Goal: Task Accomplishment & Management: Use online tool/utility

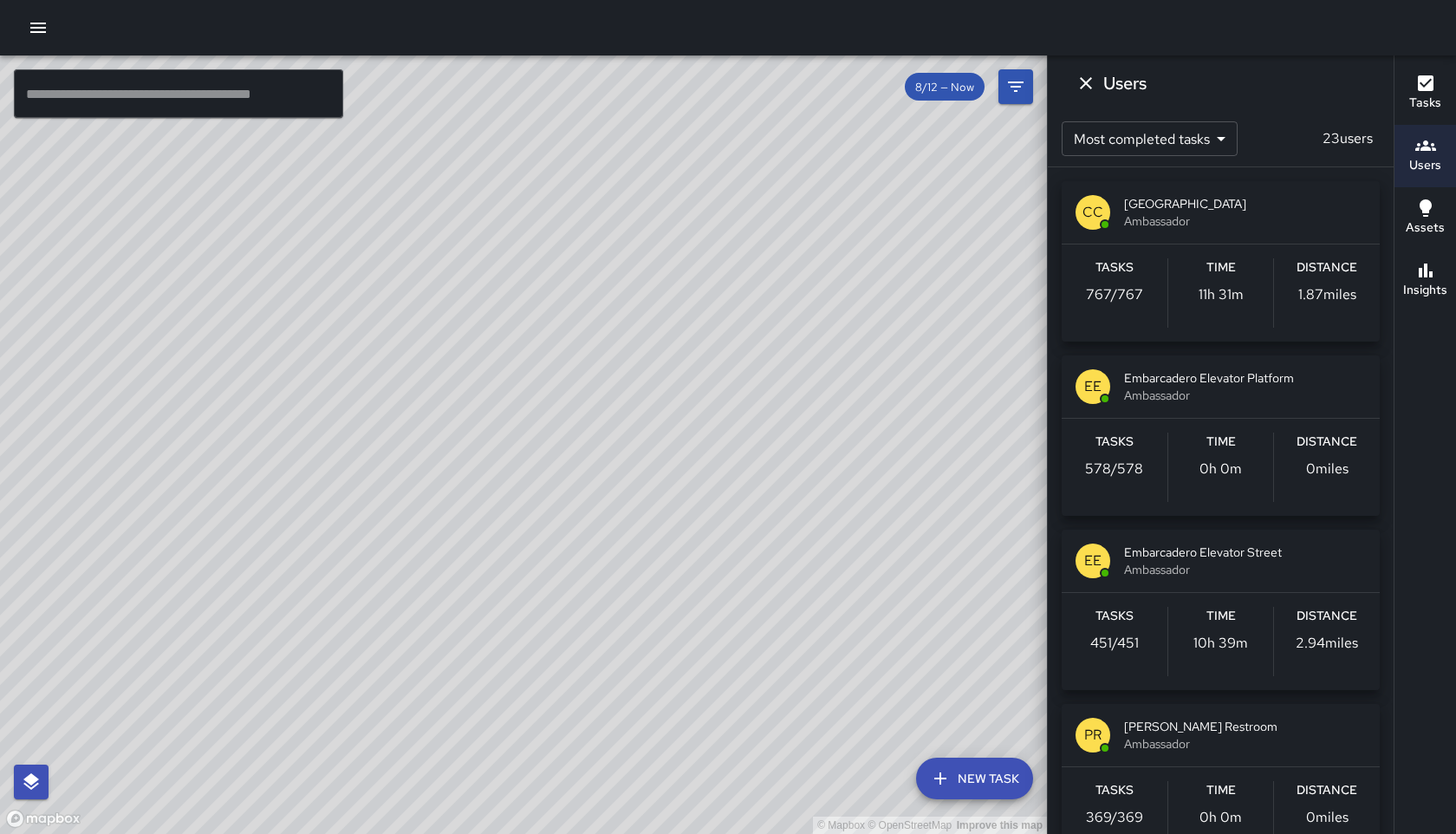
scroll to position [1887, 0]
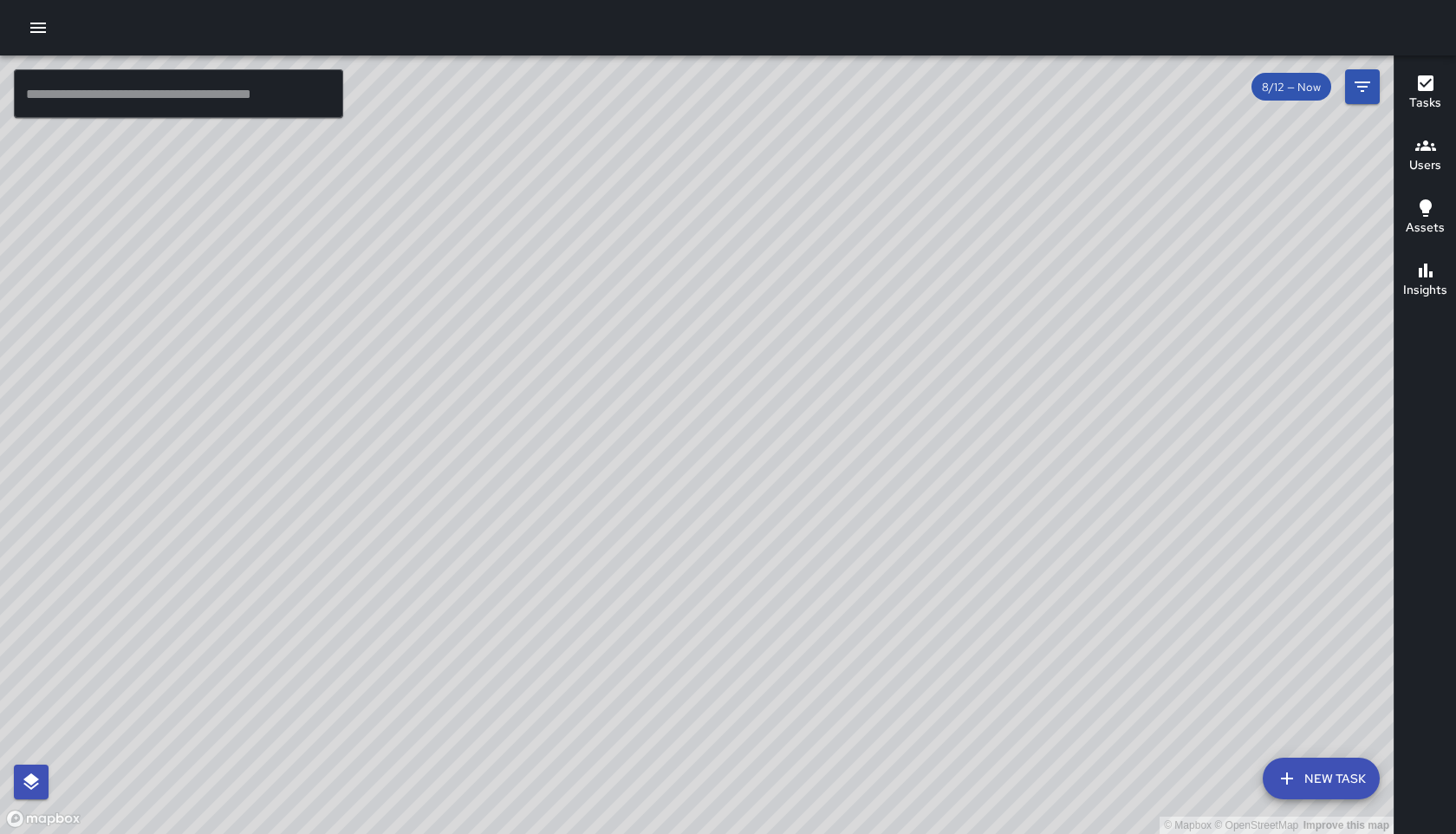
click at [1301, 783] on button "New Task" at bounding box center [1322, 778] width 117 height 42
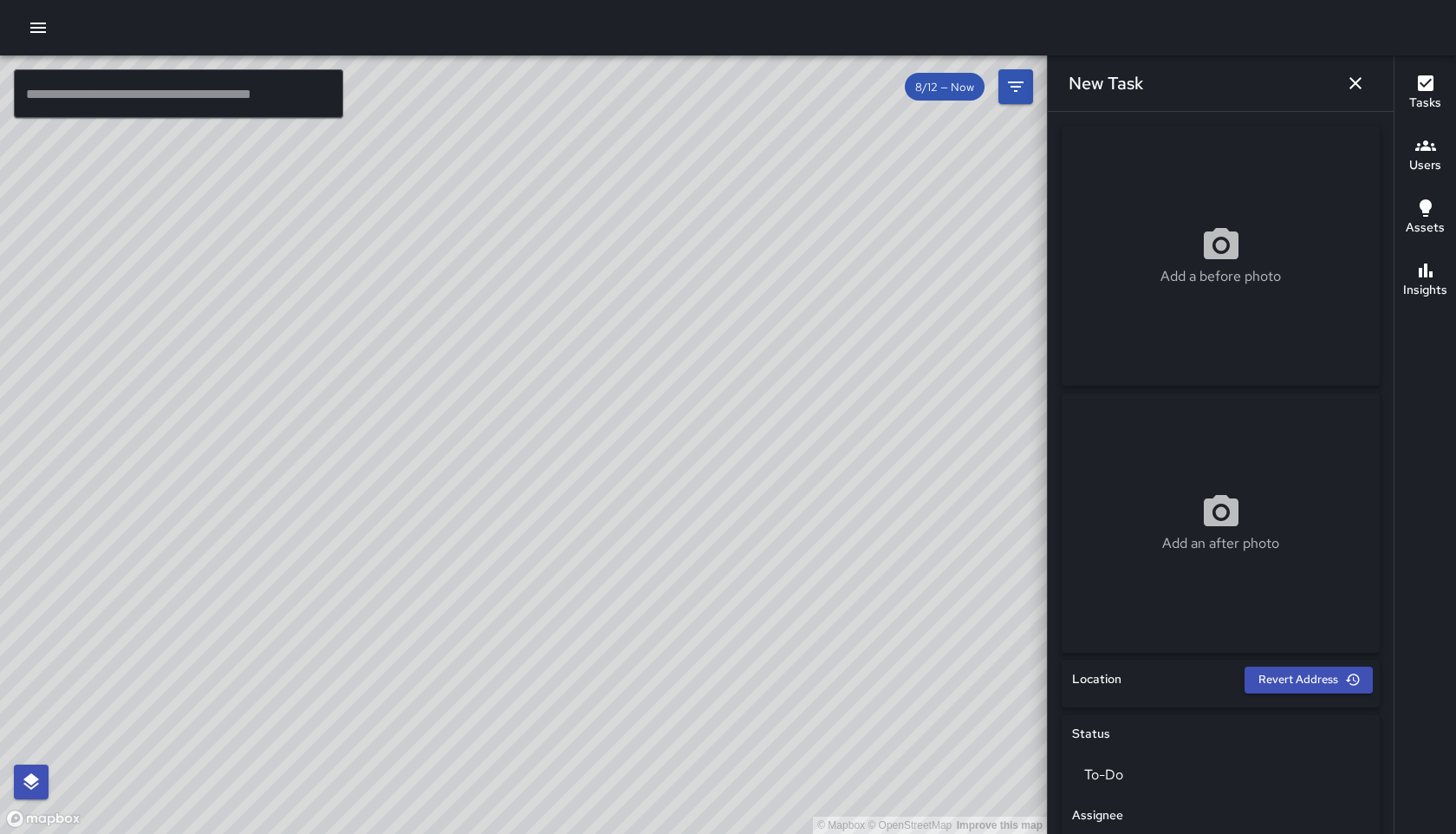
click at [1419, 149] on icon "button" at bounding box center [1426, 145] width 21 height 21
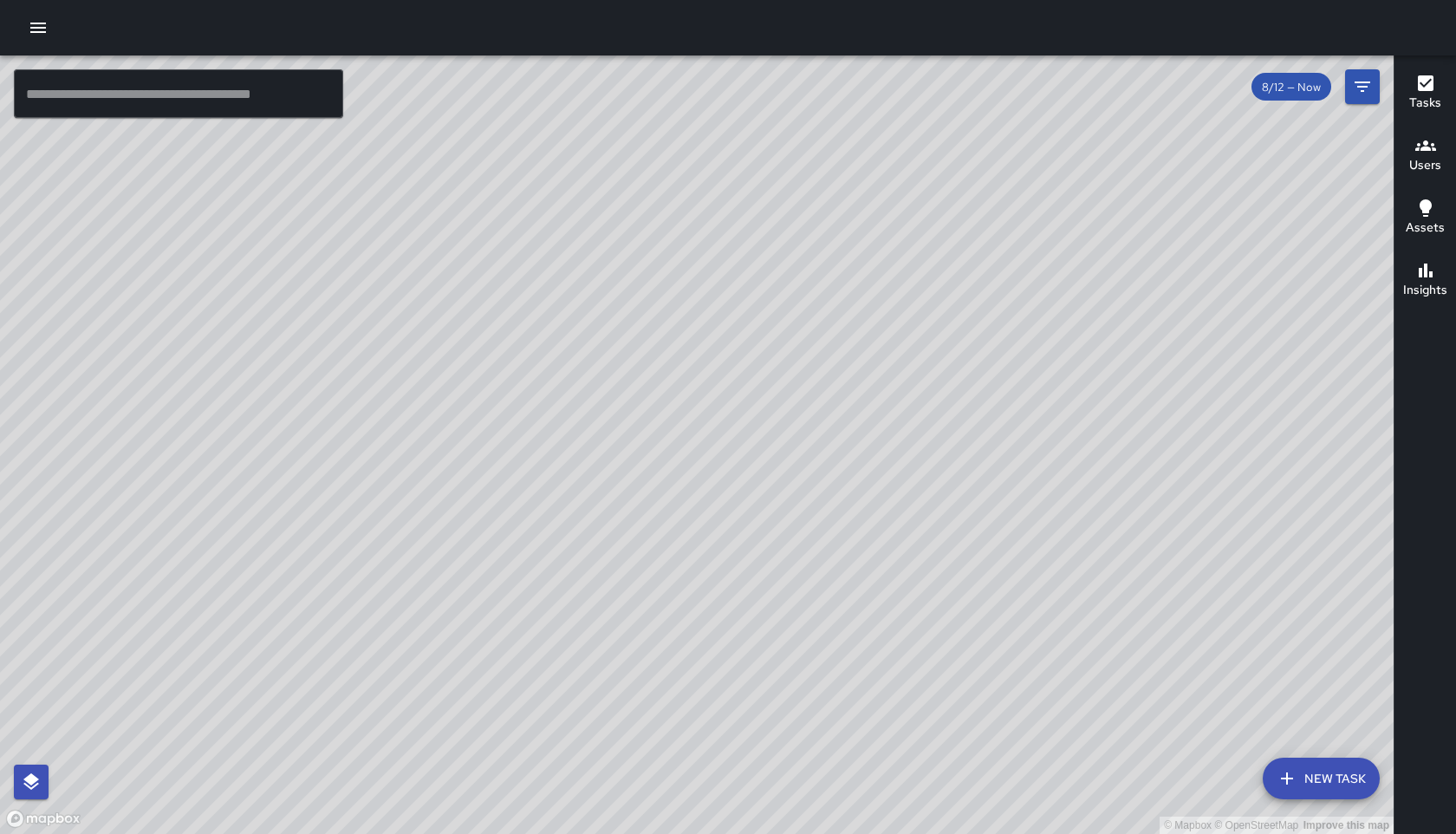
click at [1327, 784] on button "New Task" at bounding box center [1322, 778] width 117 height 42
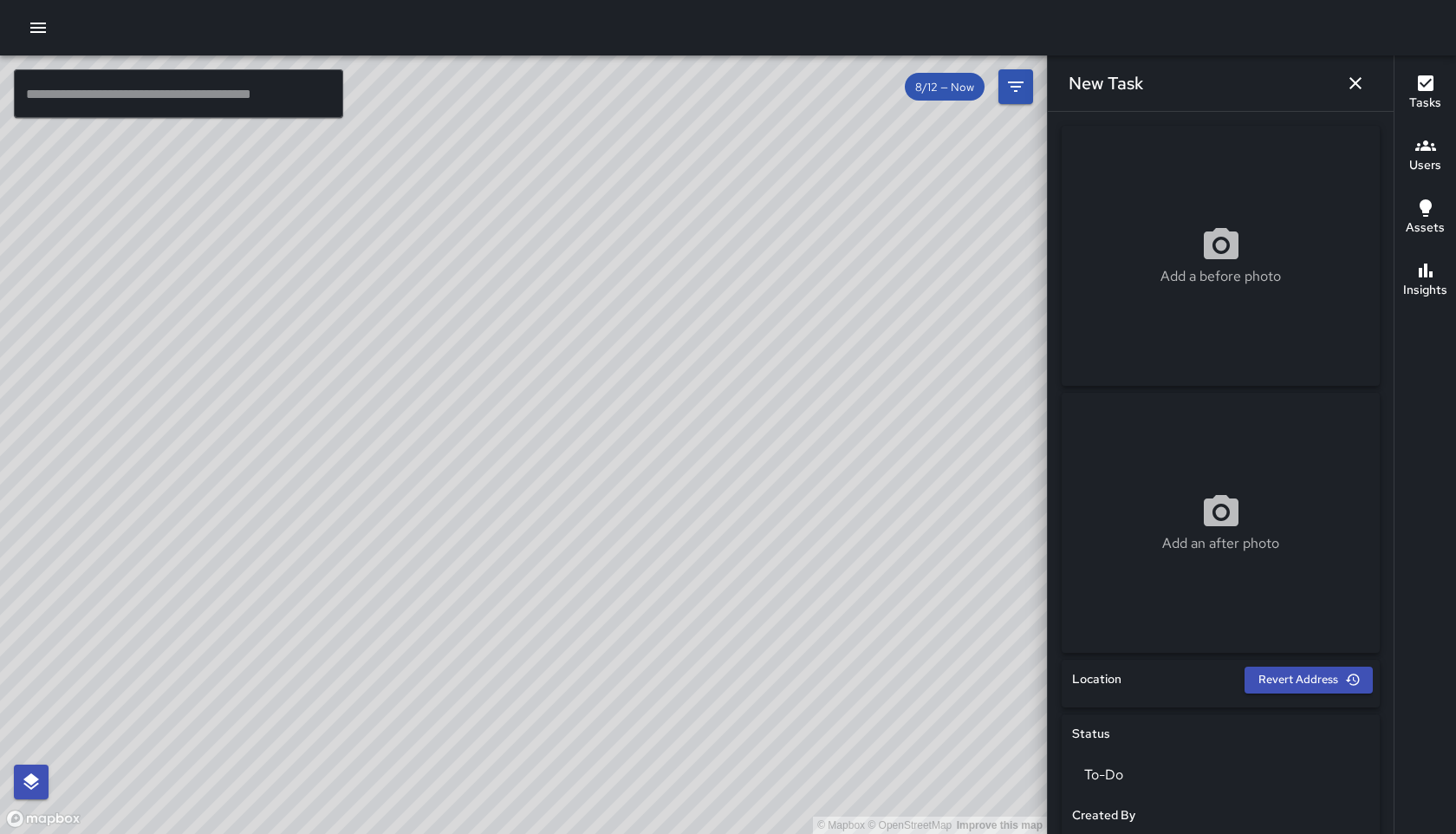
click at [1431, 144] on icon "button" at bounding box center [1426, 145] width 21 height 10
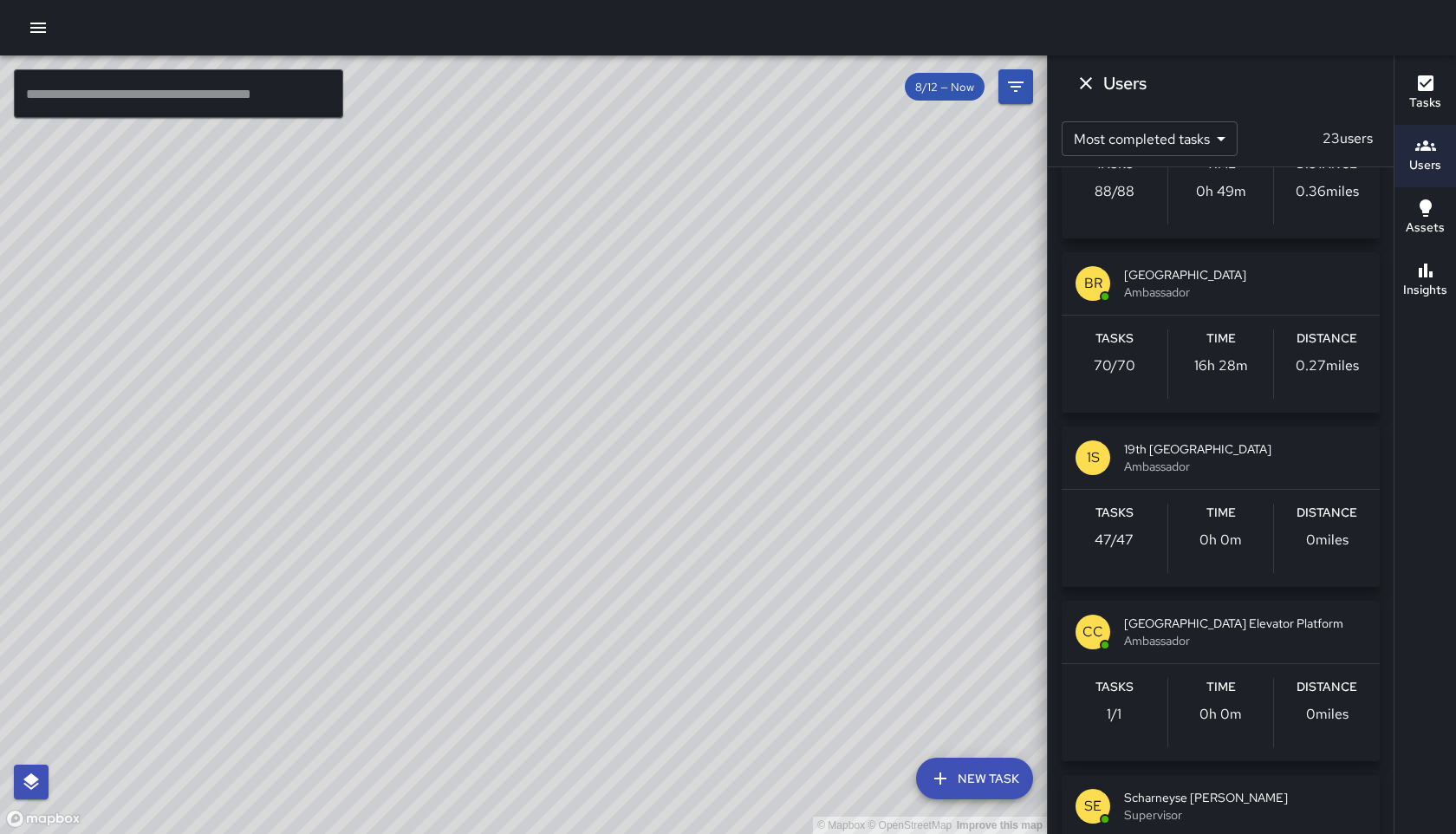
scroll to position [1832, 0]
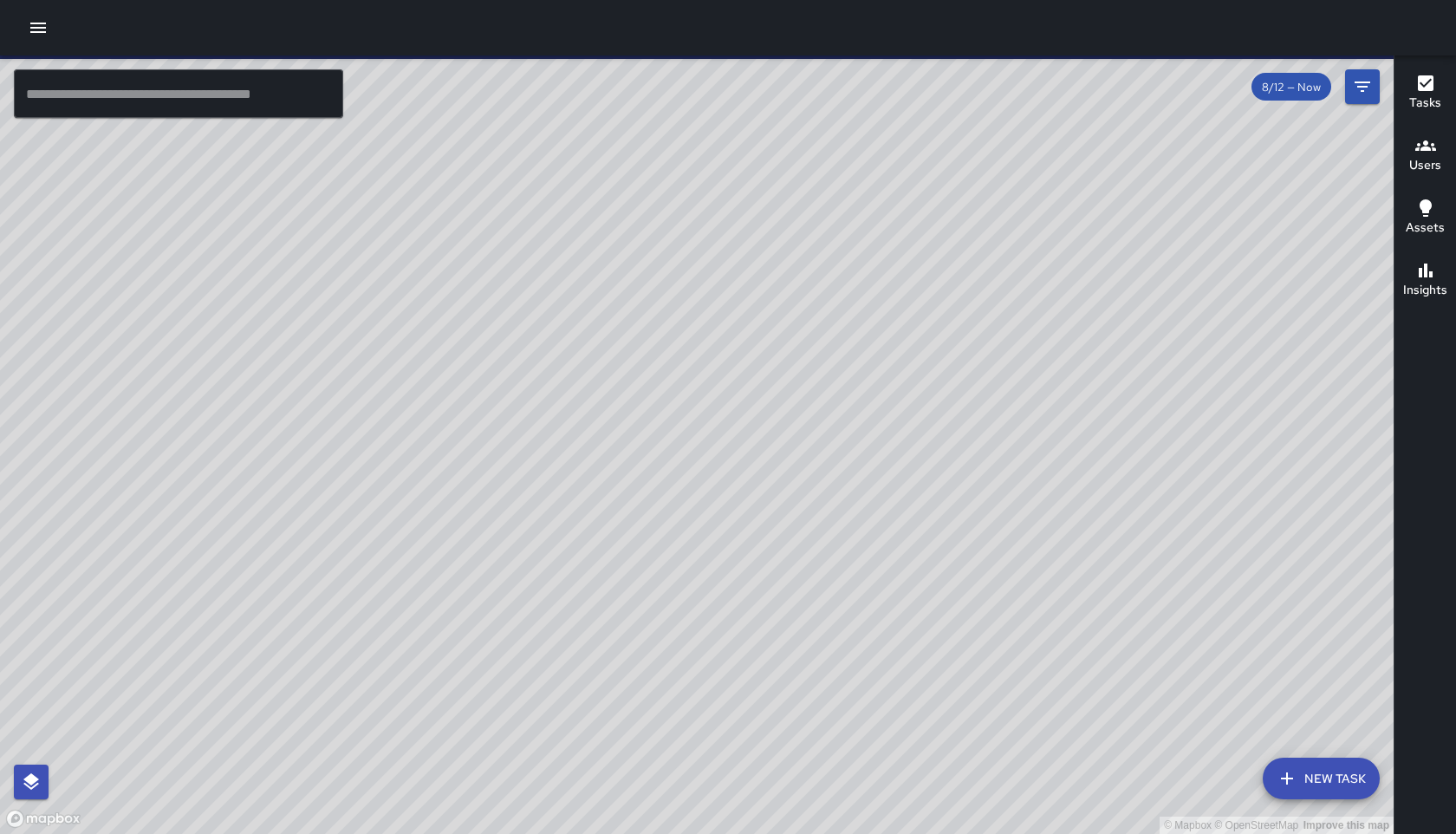
click at [1324, 774] on button "New Task" at bounding box center [1322, 778] width 117 height 42
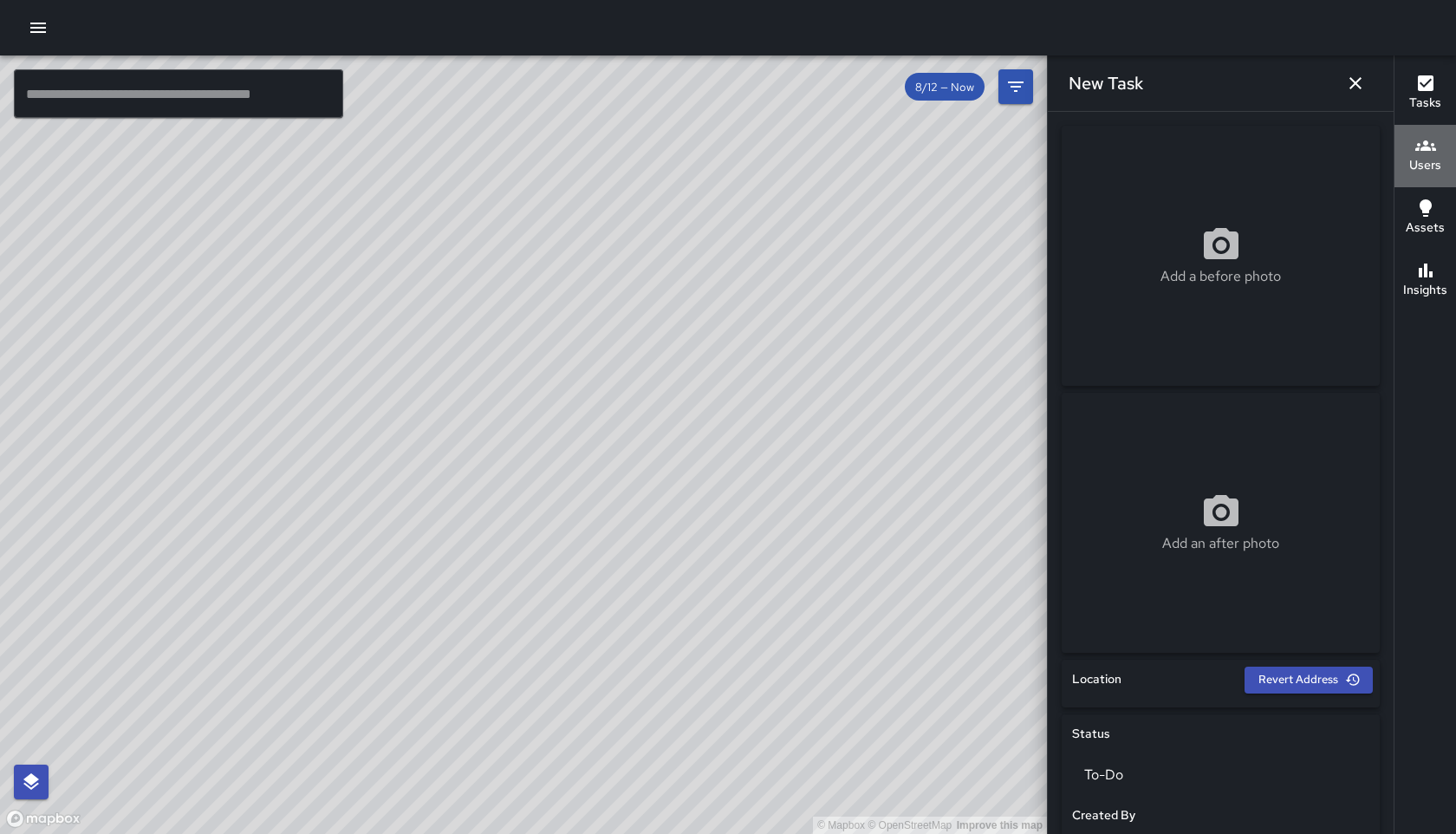
click at [1422, 156] on h6 "Users" at bounding box center [1425, 165] width 32 height 19
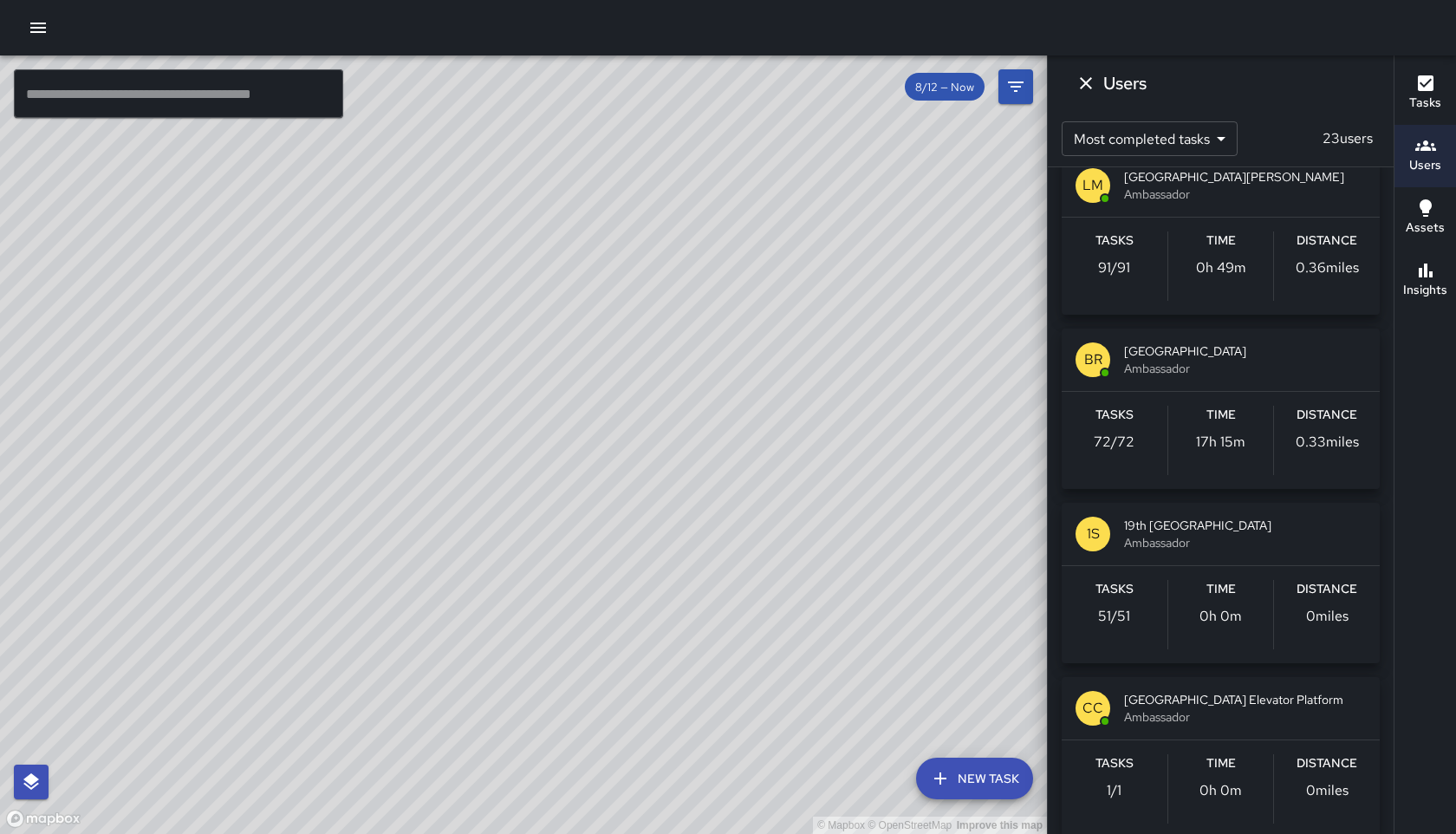
scroll to position [1847, 0]
